Goal: Transaction & Acquisition: Obtain resource

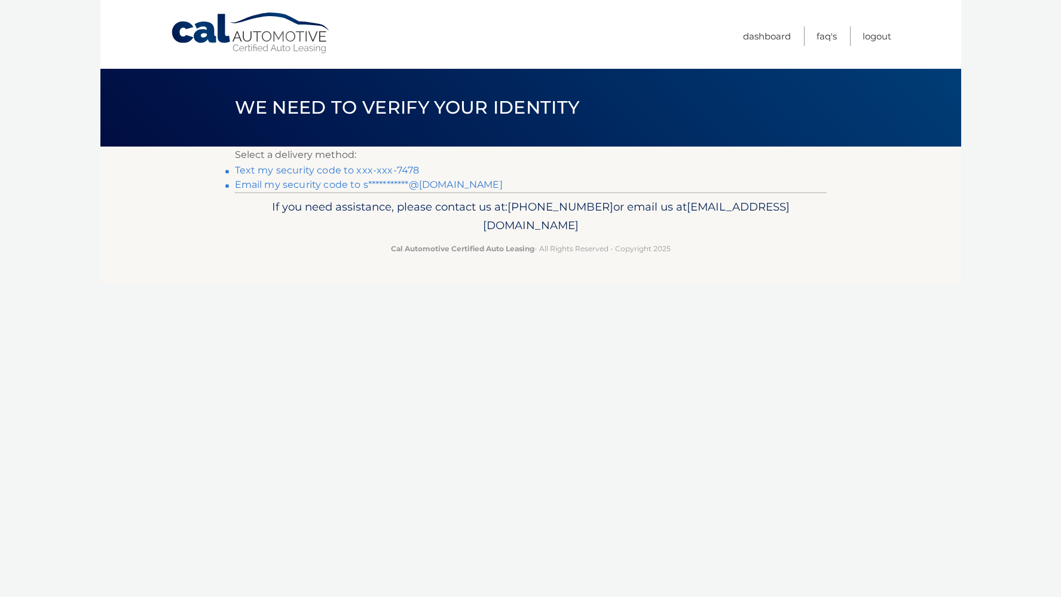
click at [398, 171] on link "Text my security code to xxx-xxx-7478" at bounding box center [327, 169] width 185 height 11
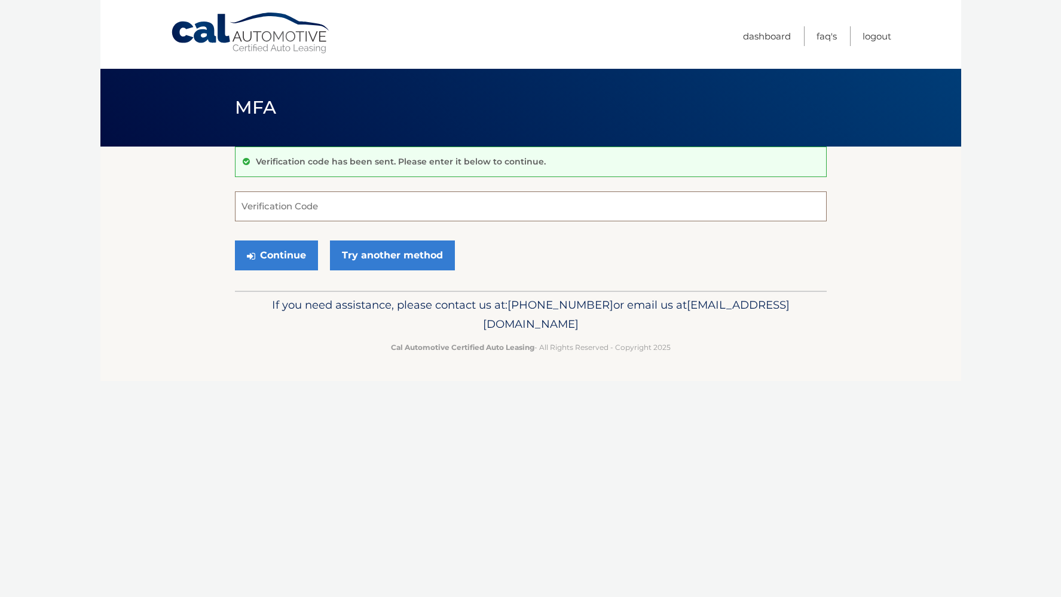
click at [294, 218] on input "Verification Code" at bounding box center [531, 206] width 592 height 30
type input "843811"
click at [294, 249] on button "Continue" at bounding box center [276, 255] width 83 height 30
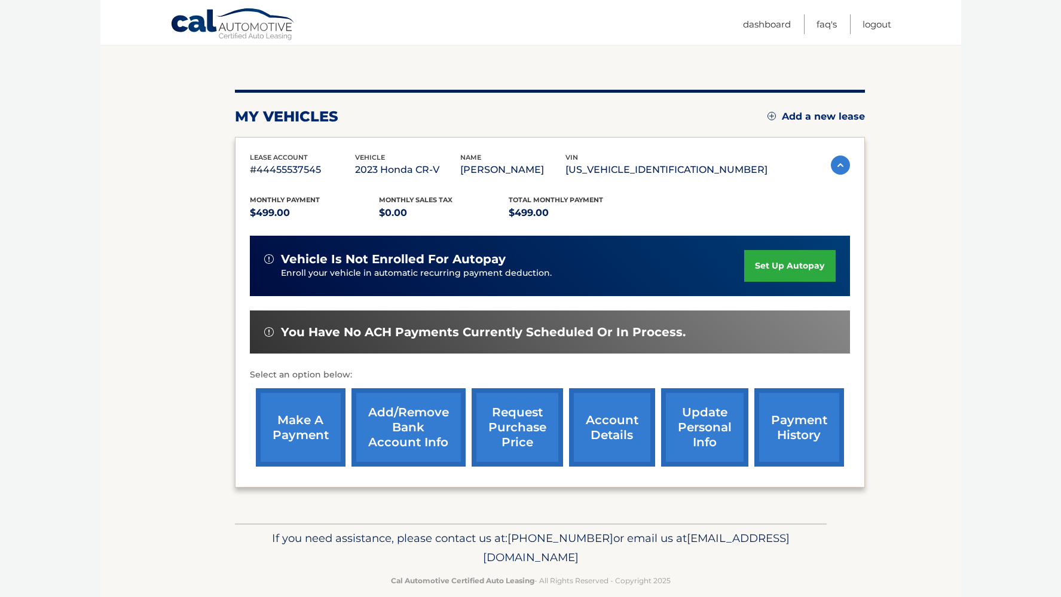
scroll to position [127, 0]
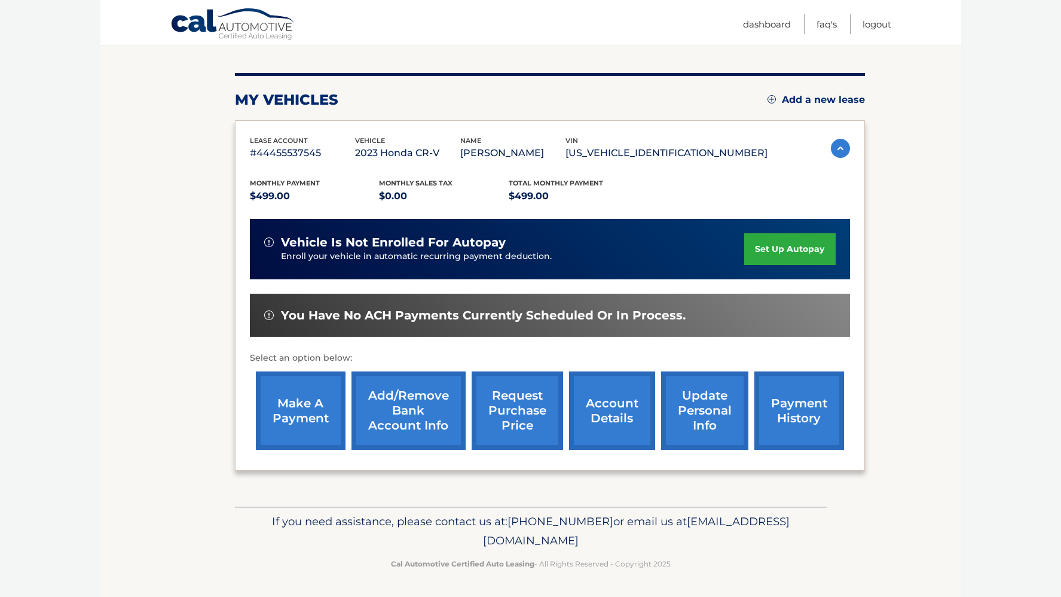
click at [517, 412] on link "request purchase price" at bounding box center [517, 410] width 91 height 78
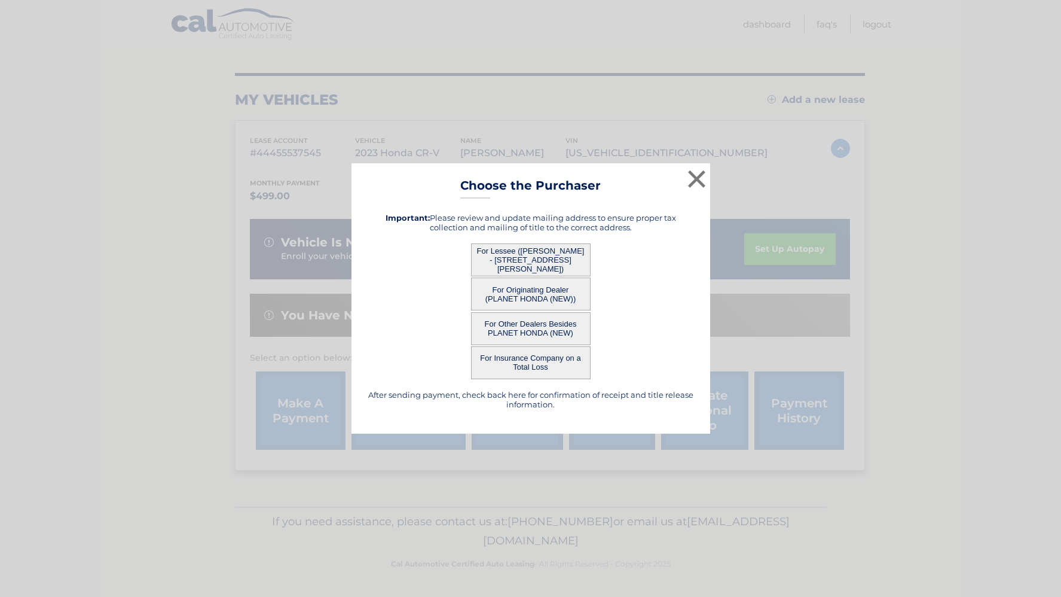
click at [514, 328] on button "For Other Dealers Besides PLANET HONDA (NEW)" at bounding box center [531, 328] width 120 height 33
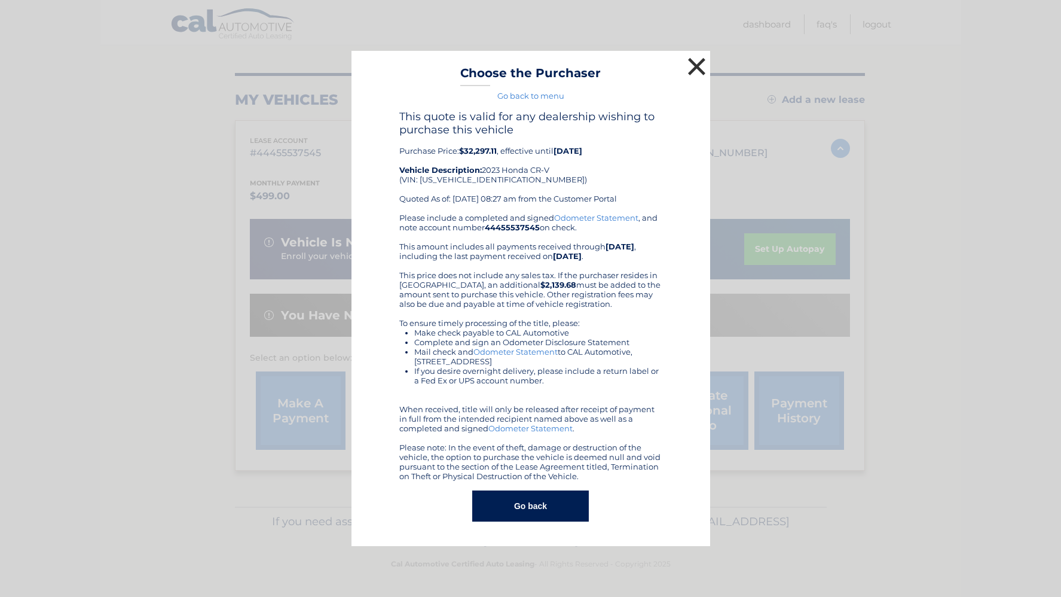
click at [701, 65] on button "×" at bounding box center [697, 66] width 24 height 24
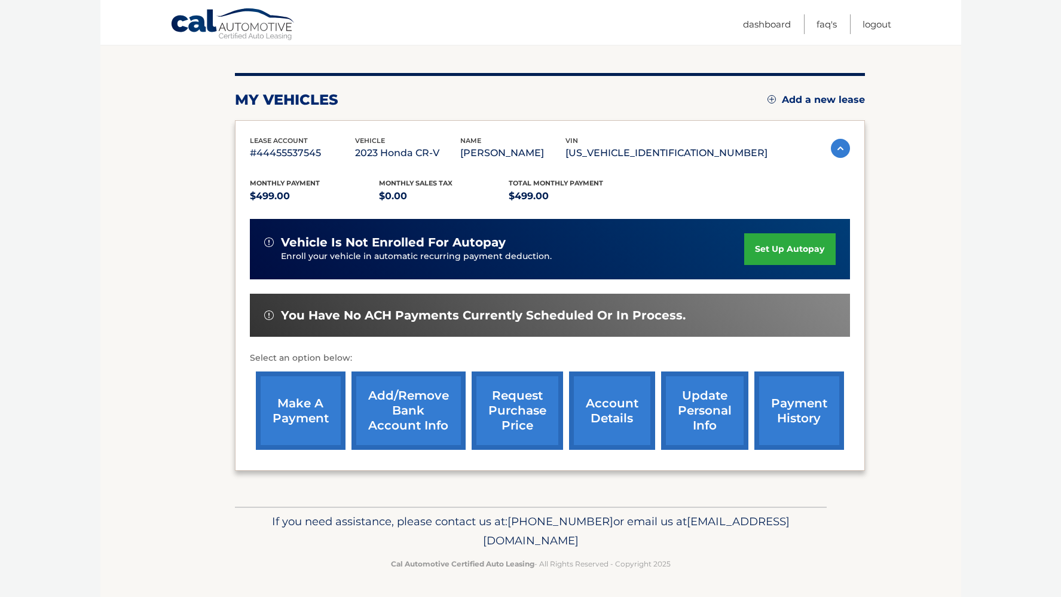
click at [498, 416] on link "request purchase price" at bounding box center [517, 410] width 91 height 78
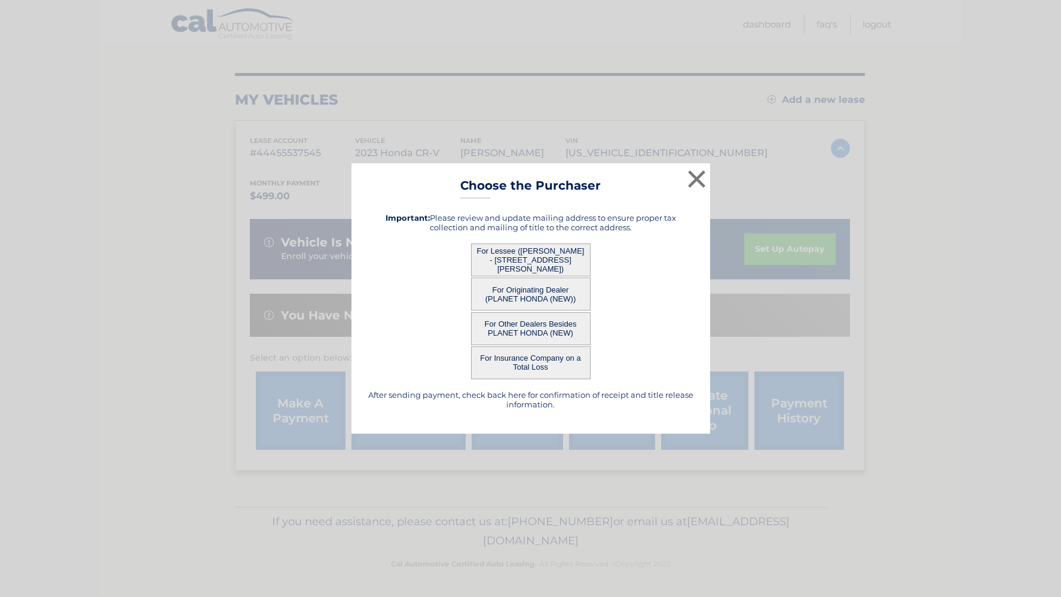
click at [521, 297] on button "For Originating Dealer (PLANET HONDA (NEW))" at bounding box center [531, 293] width 120 height 33
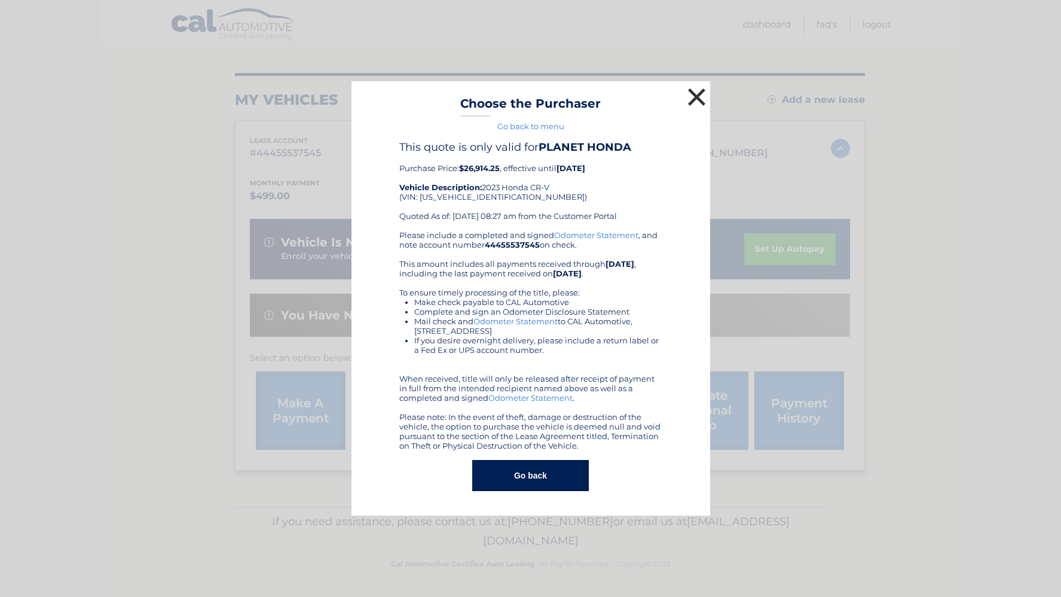
click at [703, 99] on button "×" at bounding box center [697, 97] width 24 height 24
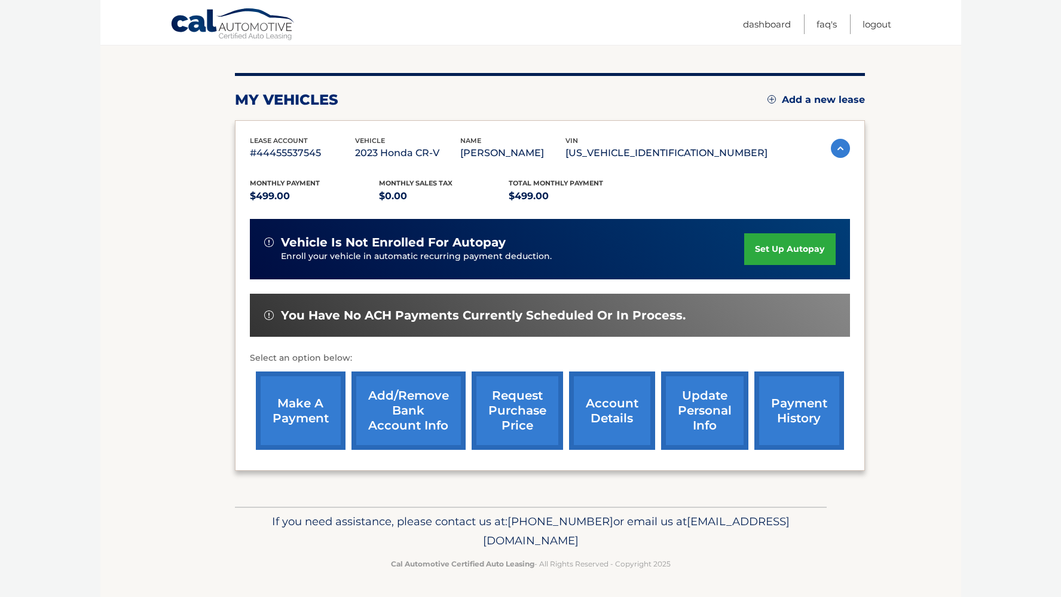
click at [517, 425] on link "request purchase price" at bounding box center [517, 410] width 91 height 78
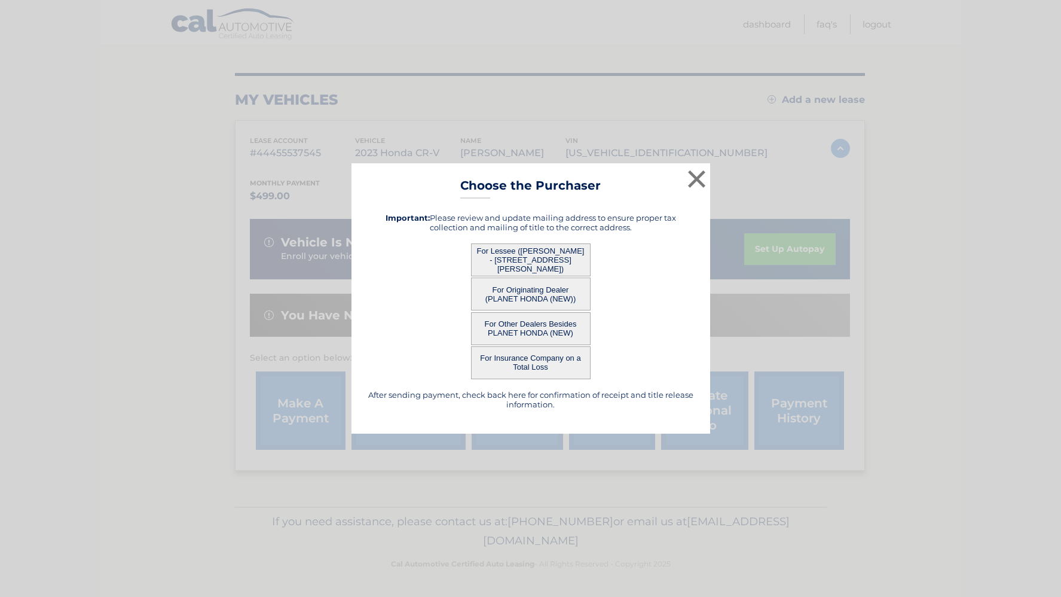
click at [511, 258] on button "For Lessee (SYLVIA SANTIAGO - 714 DIXIE LANE, , PLAINFIELD, NJ 07062)" at bounding box center [531, 259] width 120 height 33
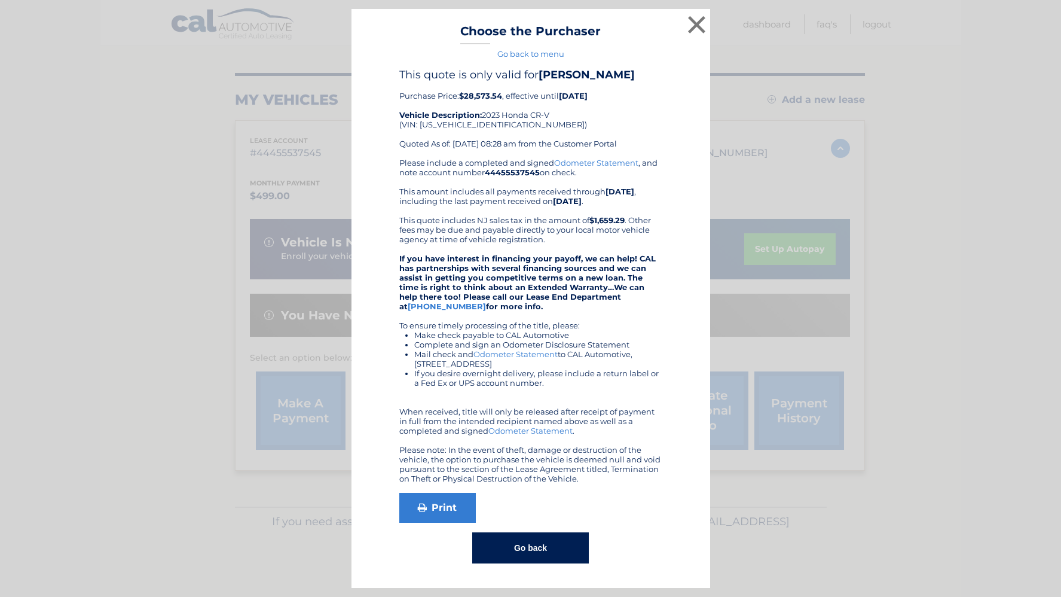
click at [536, 554] on button "Go back" at bounding box center [530, 547] width 117 height 31
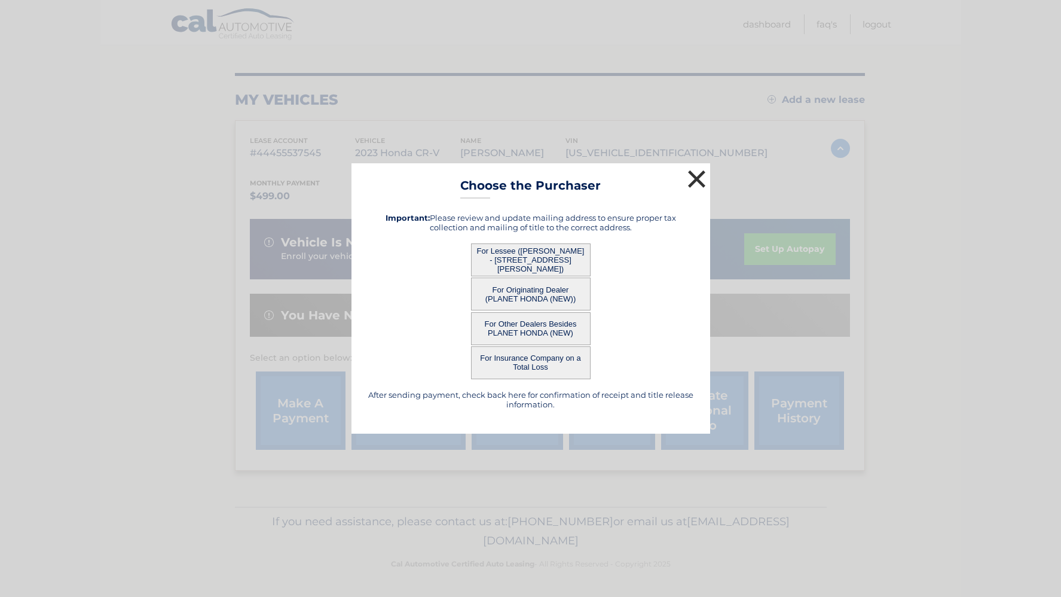
click at [701, 183] on button "×" at bounding box center [697, 179] width 24 height 24
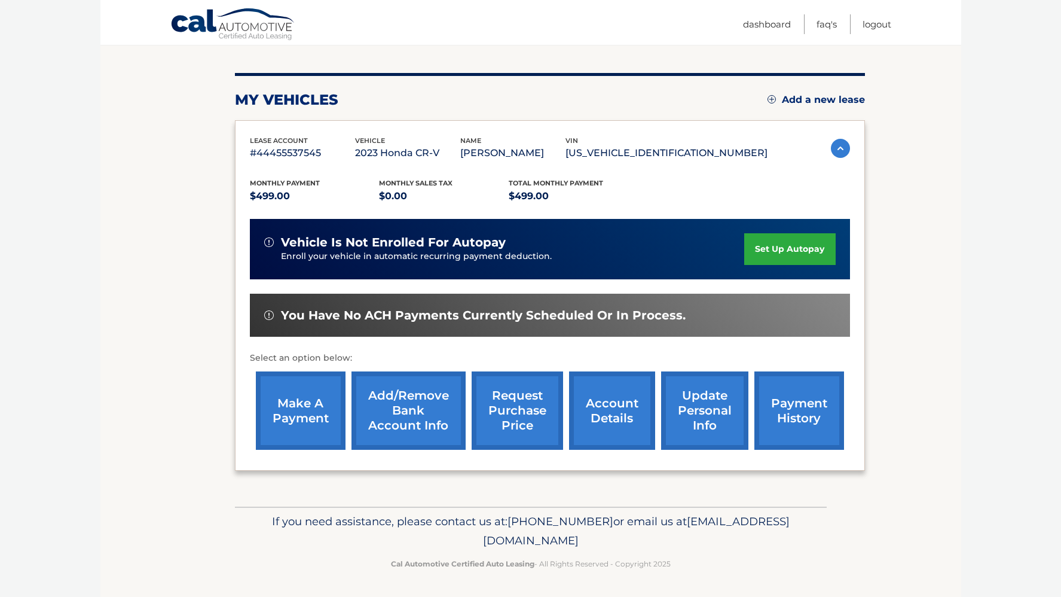
drag, startPoint x: 637, startPoint y: 153, endPoint x: 751, endPoint y: 157, distance: 113.7
click at [751, 157] on p "2HKRS4H71PH404741" at bounding box center [667, 153] width 202 height 17
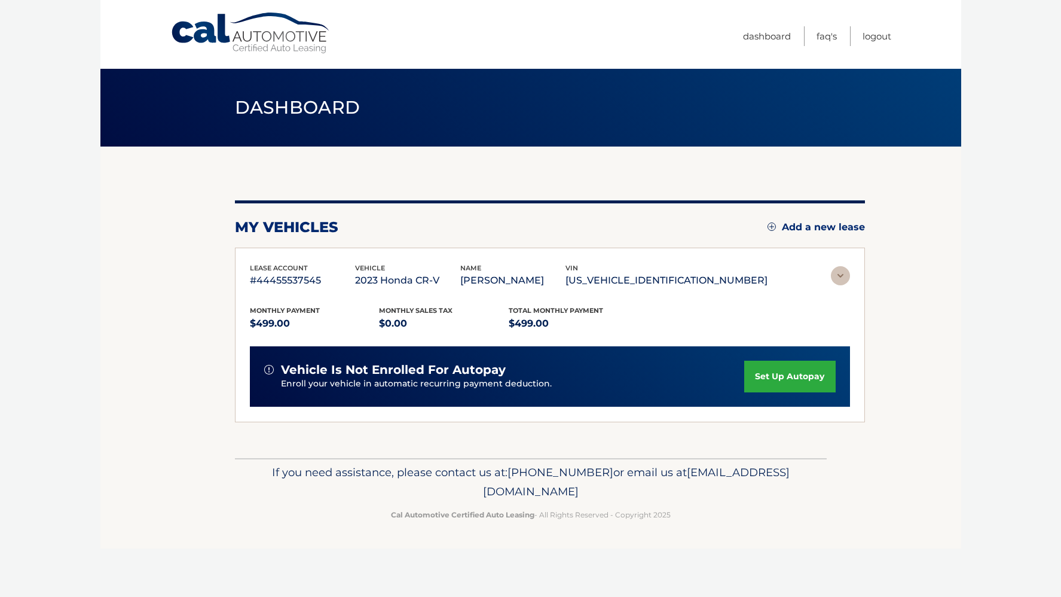
scroll to position [0, 0]
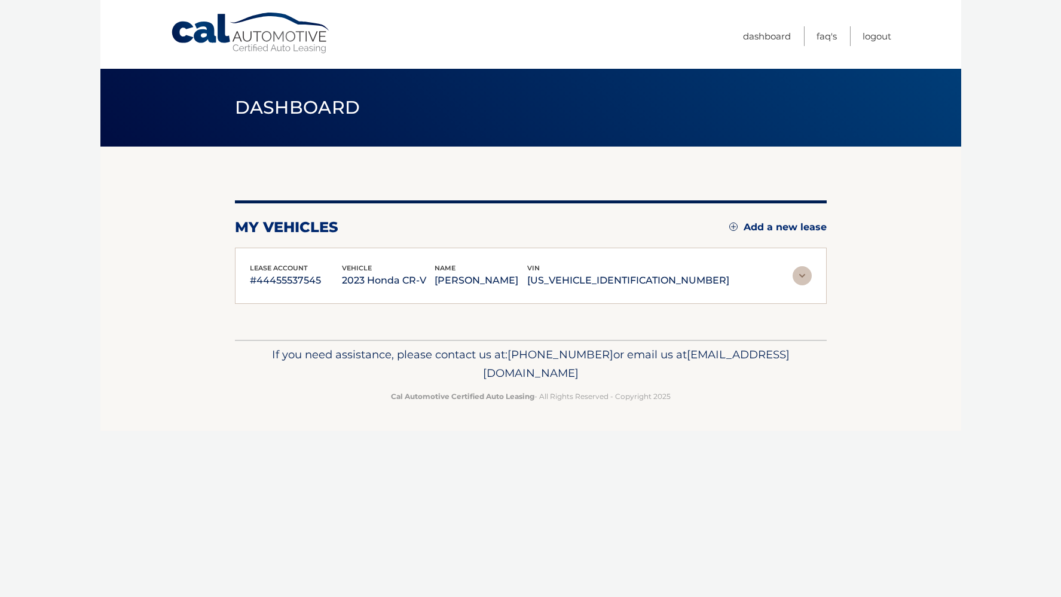
copy p "2HKRS4H71PH404741"
click at [822, 501] on div "Cal Automotive Menu Dashboard FAQ's Logout vin" at bounding box center [530, 298] width 861 height 597
click at [761, 35] on link "Dashboard" at bounding box center [767, 36] width 48 height 20
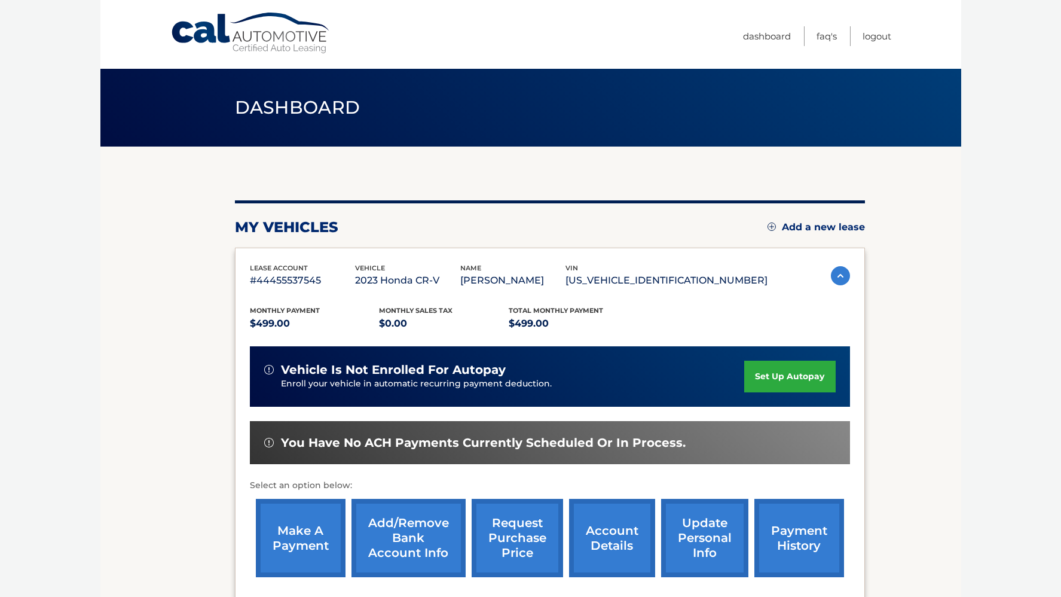
click at [493, 537] on link "request purchase price" at bounding box center [517, 538] width 91 height 78
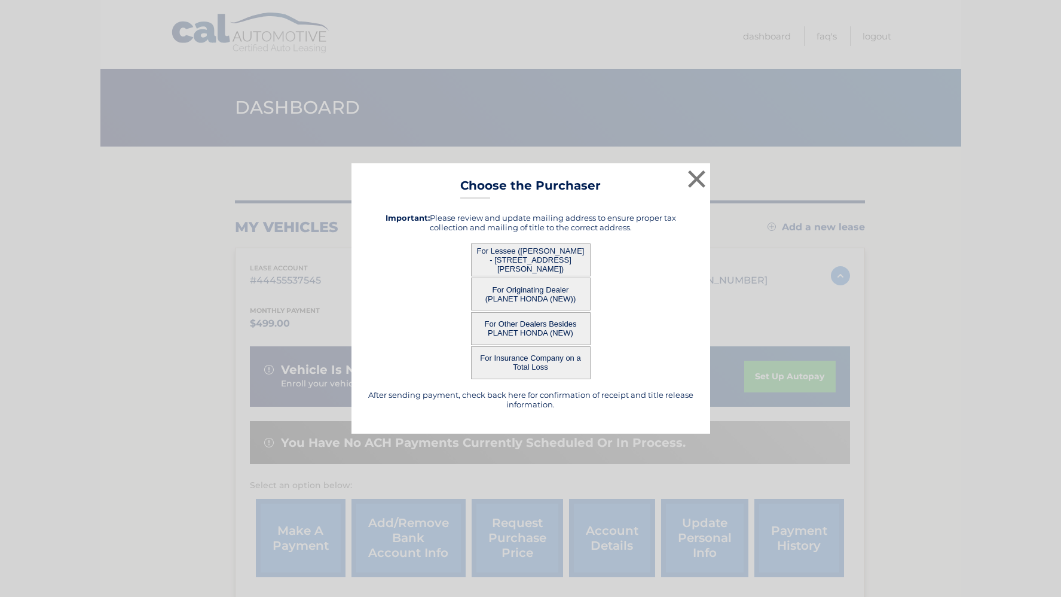
click at [523, 255] on button "For Lessee (SYLVIA SANTIAGO - 714 DIXIE LANE, , PLAINFIELD, NJ 07062)" at bounding box center [531, 259] width 120 height 33
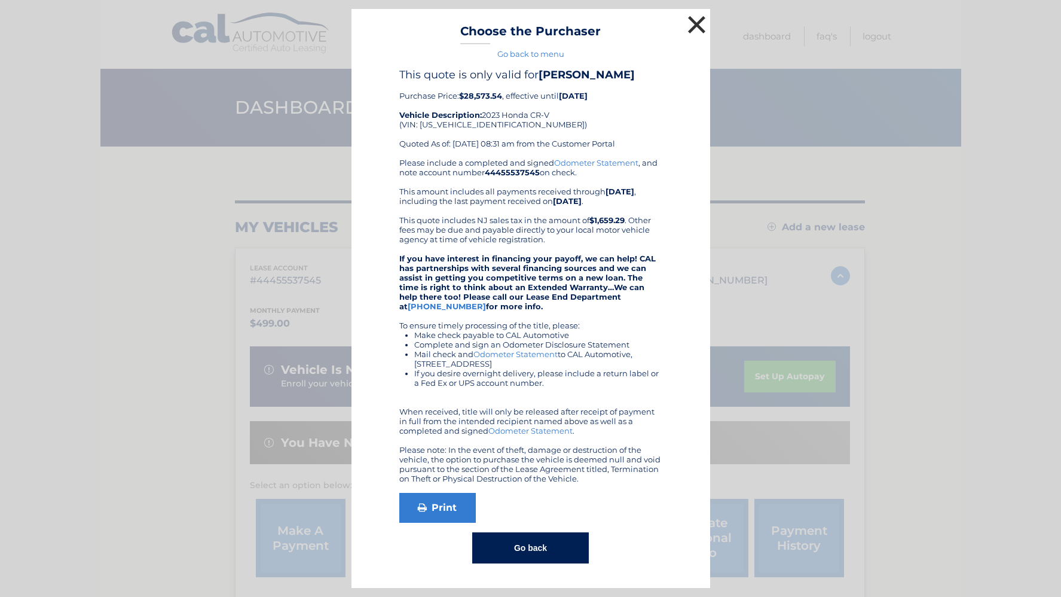
click at [700, 25] on button "×" at bounding box center [697, 25] width 24 height 24
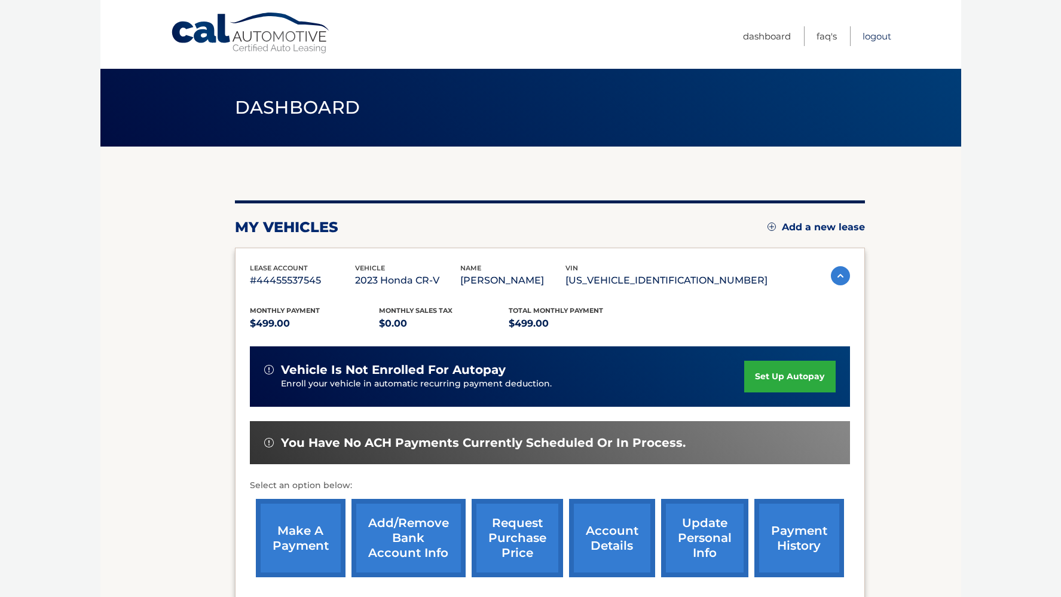
click at [878, 36] on link "Logout" at bounding box center [877, 36] width 29 height 20
